Goal: Book appointment/travel/reservation

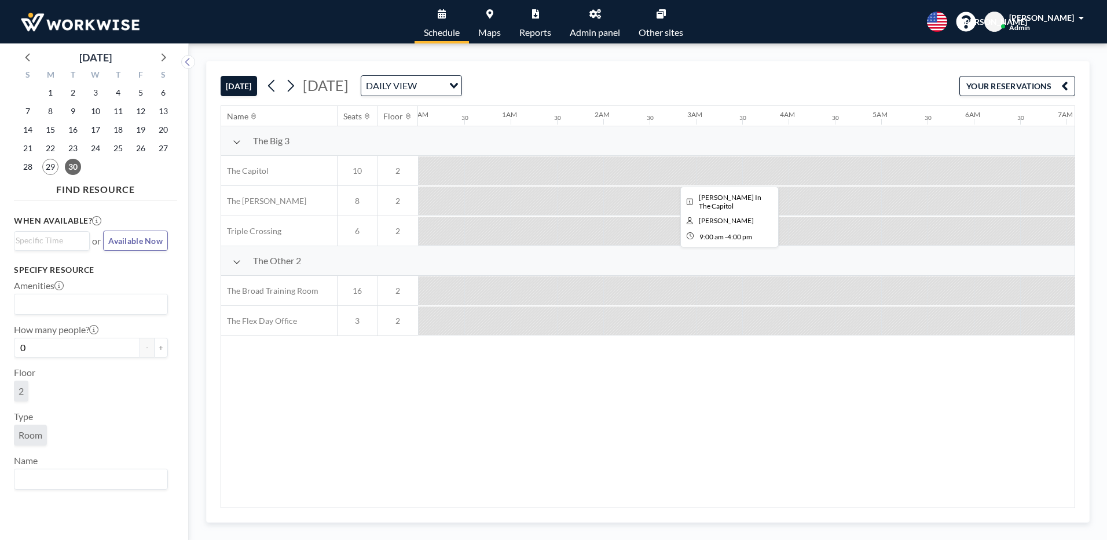
scroll to position [0, 850]
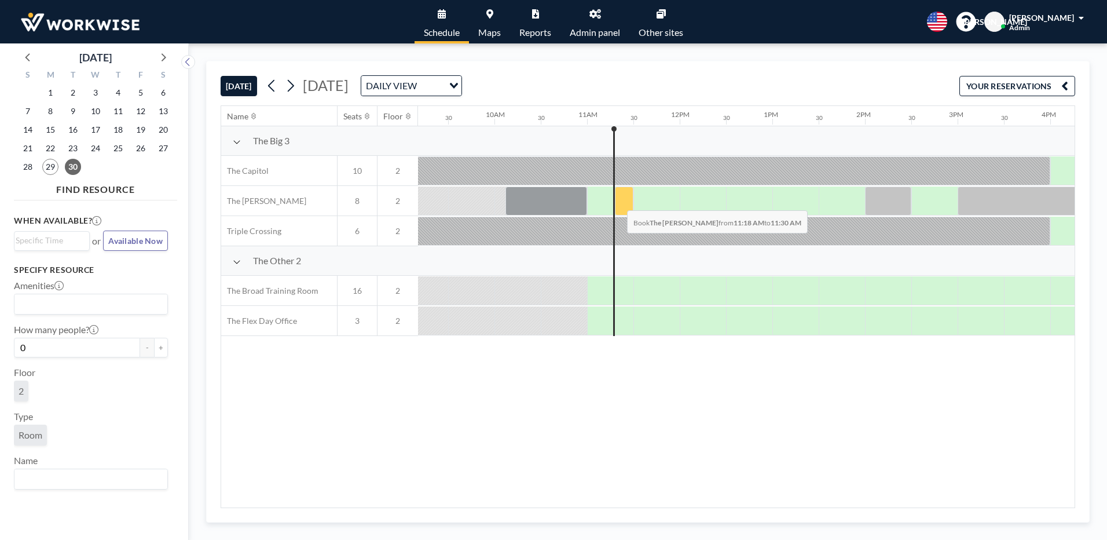
click at [618, 202] on div at bounding box center [624, 200] width 19 height 29
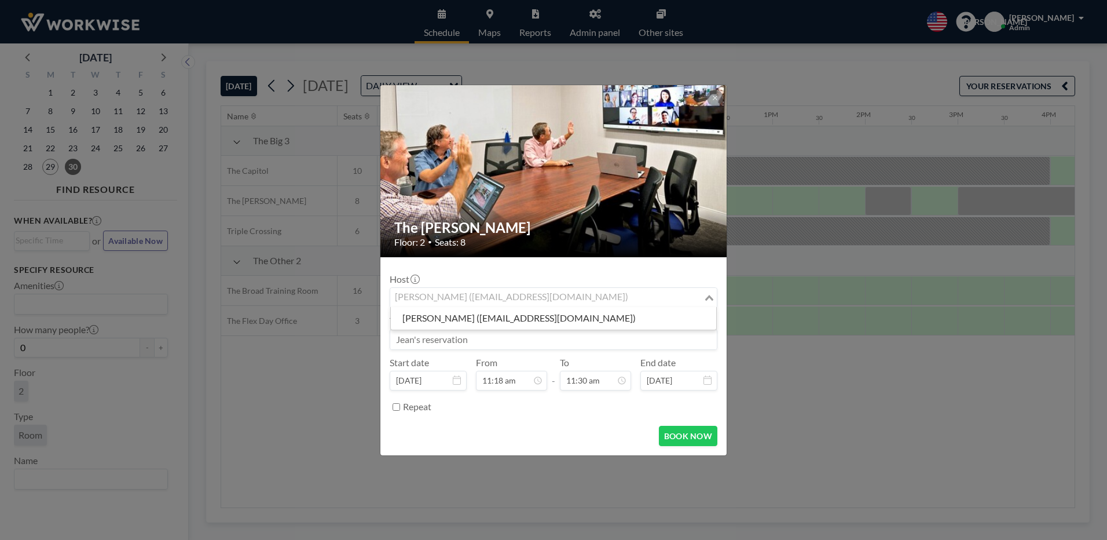
click at [618, 294] on input "Search for option" at bounding box center [546, 297] width 311 height 15
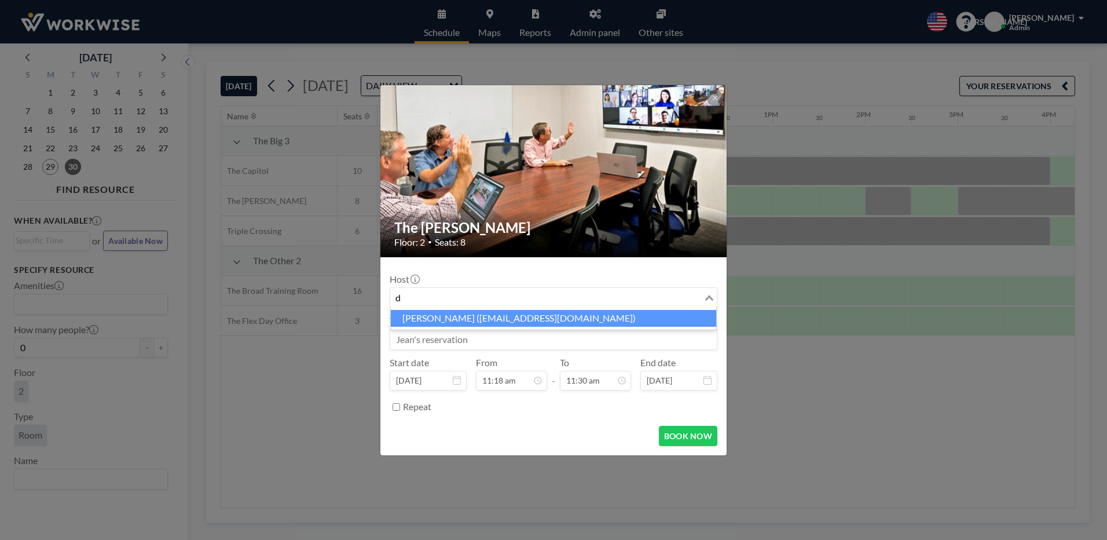
click at [455, 321] on li "[PERSON_NAME] ([EMAIL_ADDRESS][DOMAIN_NAME])" at bounding box center [553, 318] width 325 height 17
type input "d"
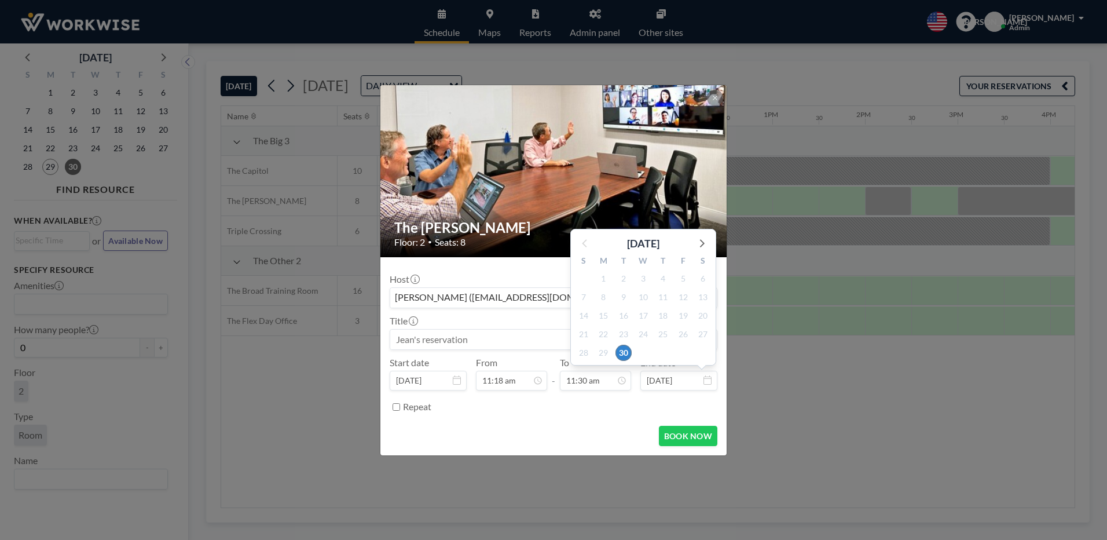
scroll to position [474, 0]
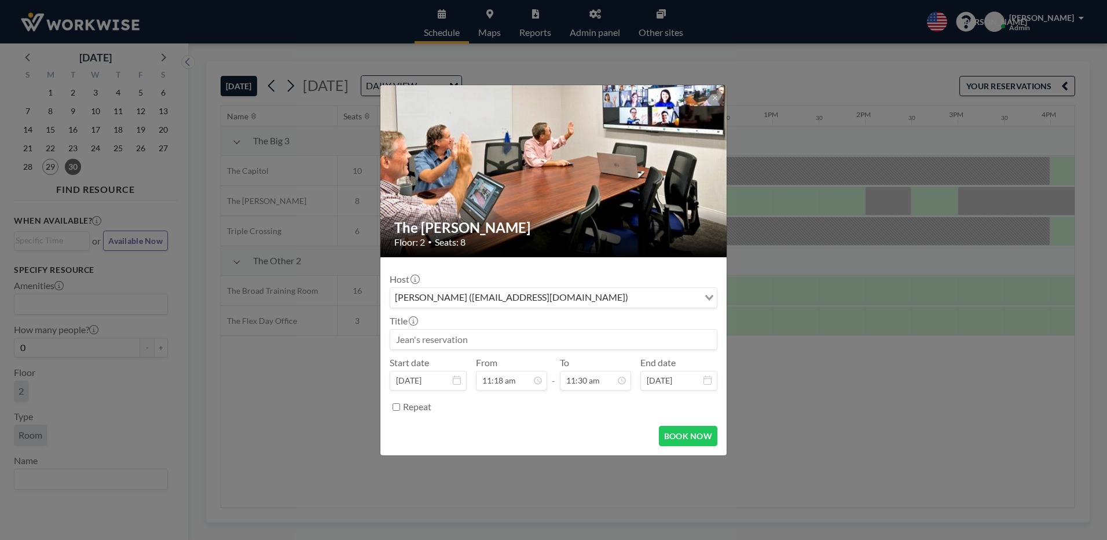
click at [482, 340] on input at bounding box center [553, 340] width 327 height 20
click at [822, 407] on div "The [PERSON_NAME] Floor: 2 • Seats: 8 Host [PERSON_NAME] ([EMAIL_ADDRESS][DOMAI…" at bounding box center [553, 270] width 1107 height 540
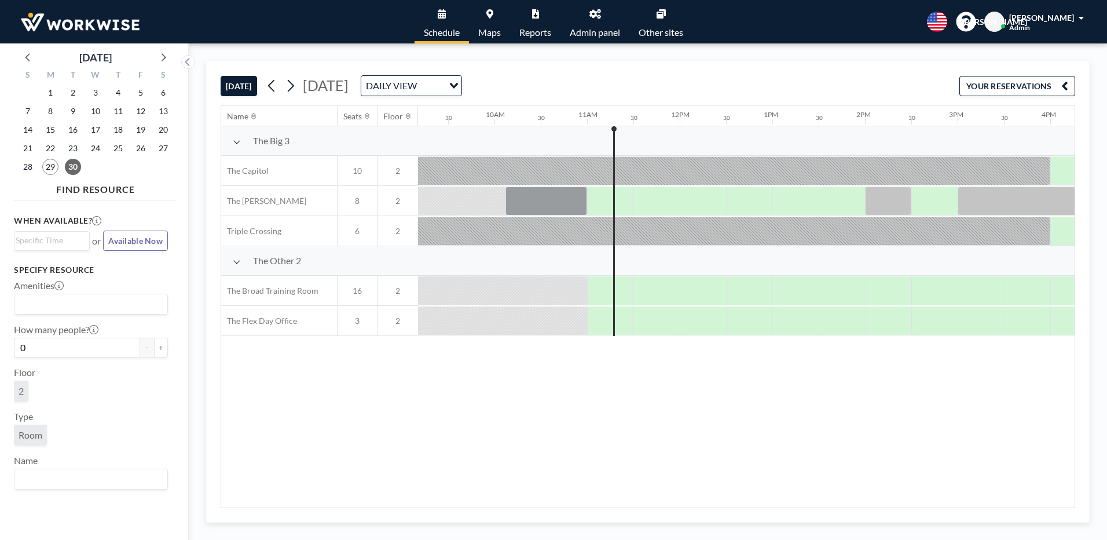
click at [605, 206] on div at bounding box center [610, 200] width 46 height 28
